Goal: Task Accomplishment & Management: Use online tool/utility

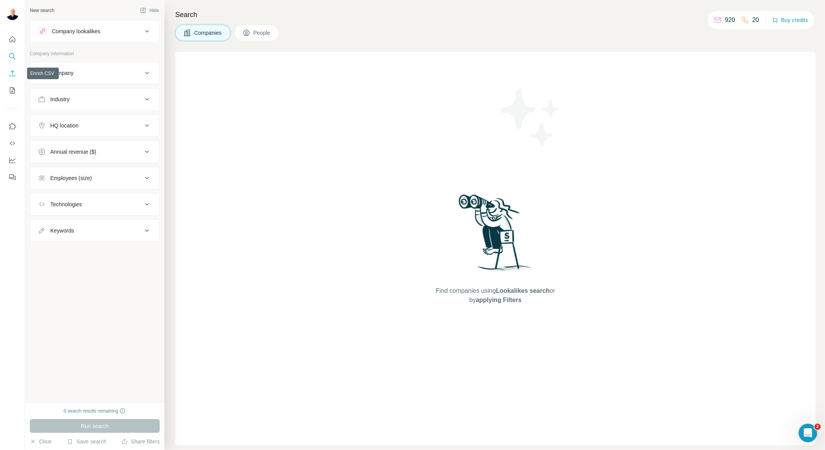
click at [13, 72] on icon "Enrich CSV" at bounding box center [13, 74] width 8 height 8
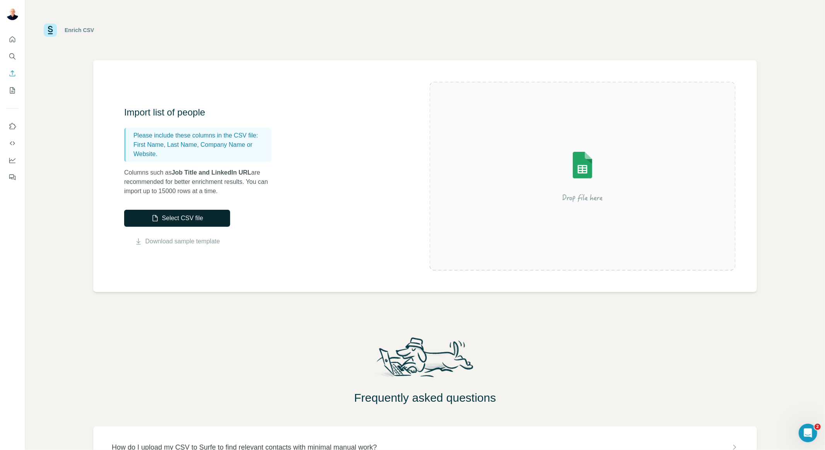
click at [207, 217] on button "Select CSV file" at bounding box center [177, 218] width 106 height 17
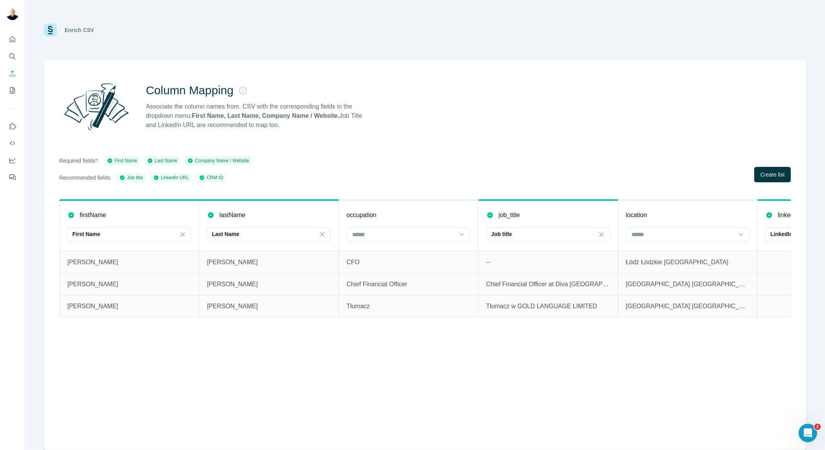
click at [128, 155] on div "Column Mapping Associate the column names from. CSV with the corresponding fiel…" at bounding box center [425, 255] width 763 height 390
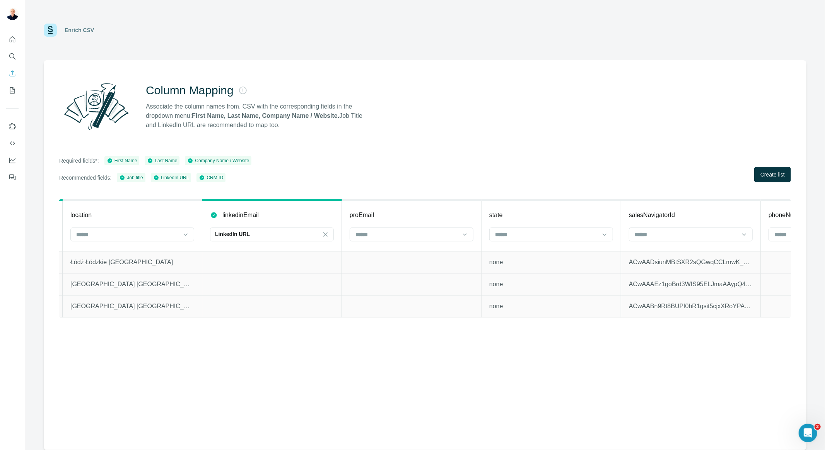
scroll to position [0, 564]
click at [379, 236] on input at bounding box center [398, 234] width 104 height 9
click at [381, 174] on div "Required fields*: First Name Last Name Company Name / Website Recommended field…" at bounding box center [425, 169] width 732 height 26
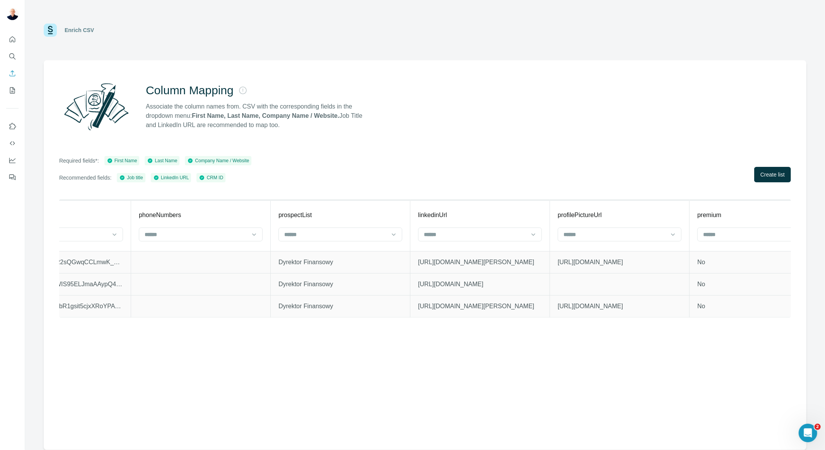
scroll to position [0, 1230]
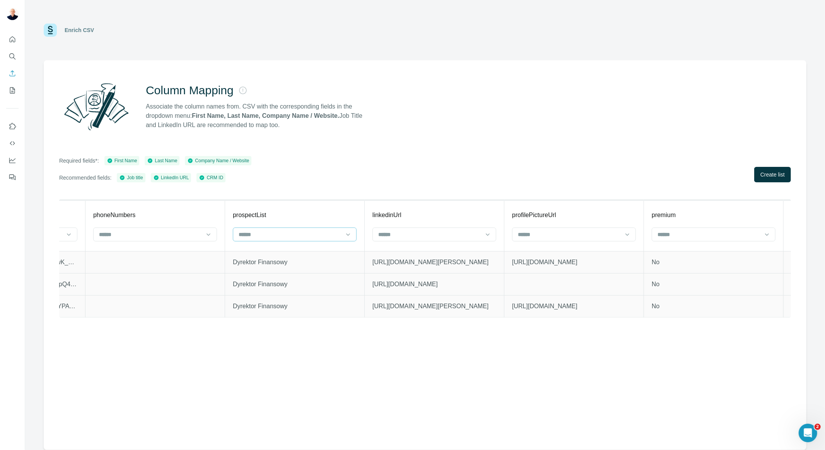
click at [309, 237] on input at bounding box center [290, 234] width 104 height 9
click at [327, 177] on div "Required fields*: First Name Last Name Company Name / Website Recommended field…" at bounding box center [425, 169] width 732 height 26
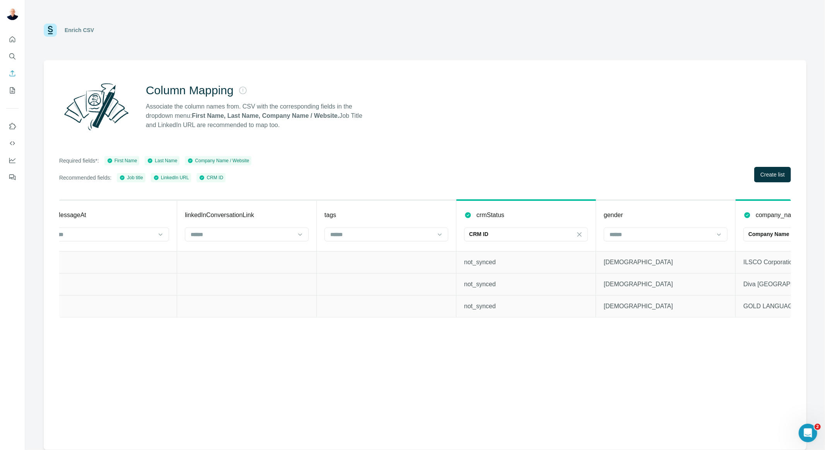
scroll to position [0, 4016]
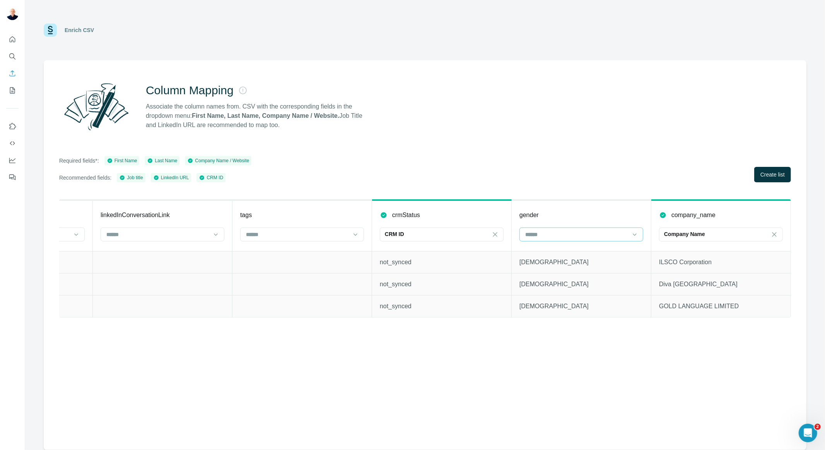
click at [554, 231] on input at bounding box center [576, 234] width 104 height 9
click at [277, 241] on div at bounding box center [297, 234] width 104 height 13
click at [289, 175] on div "Required fields*: First Name Last Name Company Name / Website Recommended field…" at bounding box center [425, 169] width 732 height 26
click at [778, 174] on span "Create list" at bounding box center [772, 175] width 24 height 8
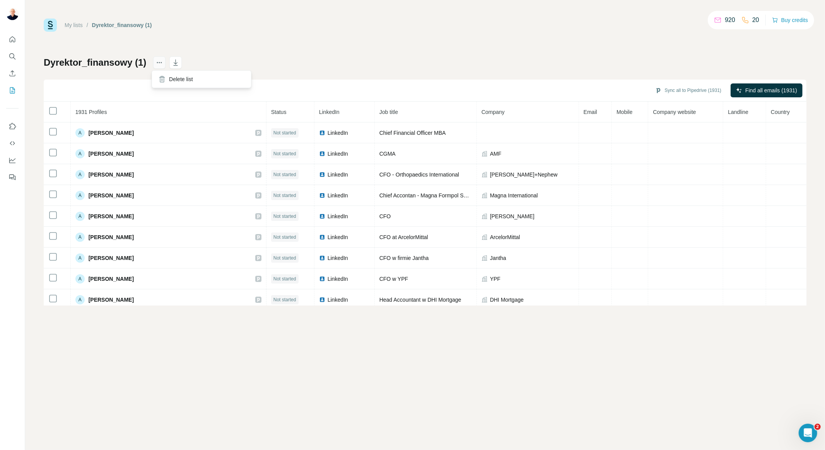
click at [157, 63] on icon "actions" at bounding box center [157, 62] width 1 height 1
click at [164, 78] on icon at bounding box center [162, 79] width 8 height 8
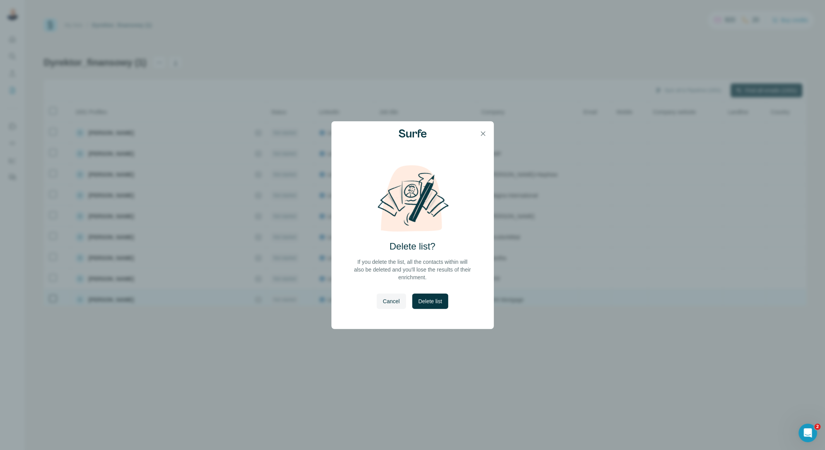
click at [430, 299] on span "Delete list" at bounding box center [430, 302] width 24 height 8
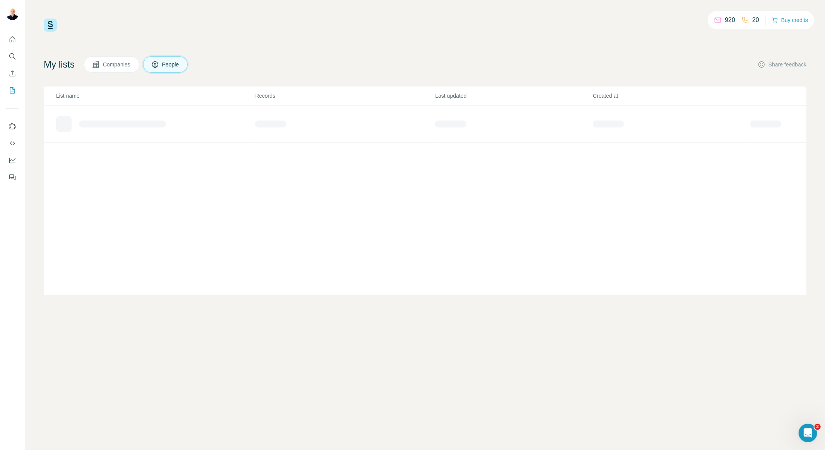
click at [55, 114] on td at bounding box center [149, 124] width 211 height 37
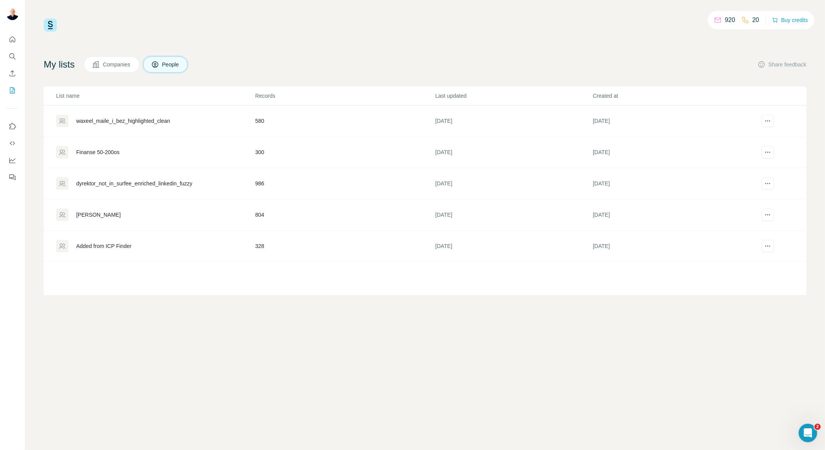
click at [97, 246] on div "Added from ICP Finder" at bounding box center [103, 246] width 55 height 8
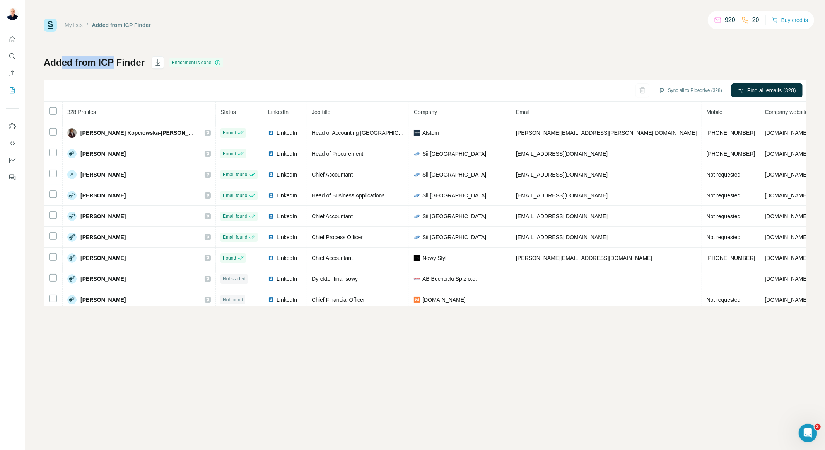
drag, startPoint x: 67, startPoint y: 62, endPoint x: 61, endPoint y: 62, distance: 5.8
click at [61, 62] on h1 "Added from ICP Finder" at bounding box center [94, 62] width 101 height 12
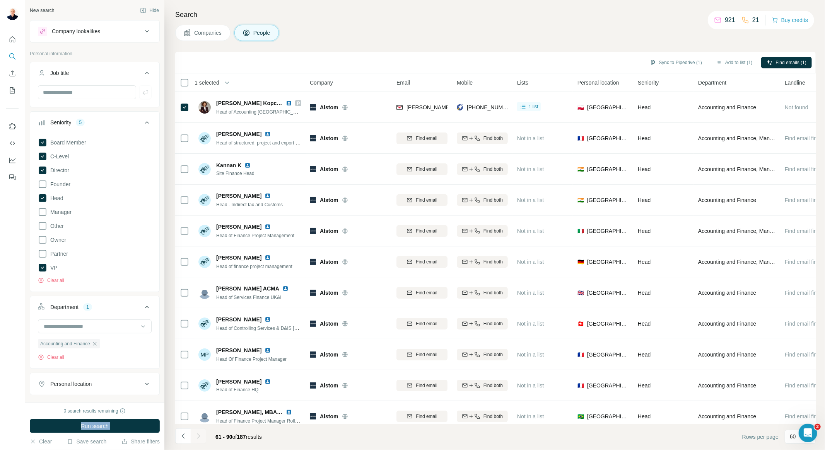
scroll to position [278, 0]
